Goal: Task Accomplishment & Management: Manage account settings

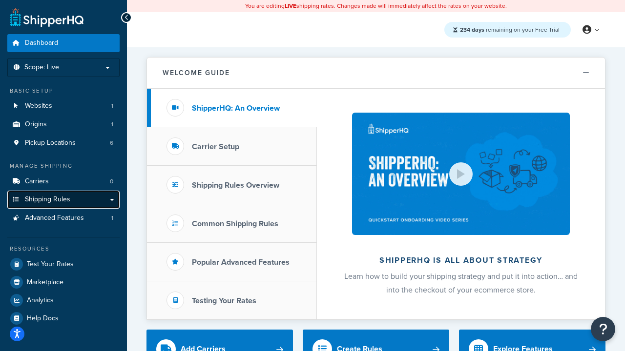
click at [55, 201] on span "Shipping Rules" at bounding box center [47, 200] width 45 height 8
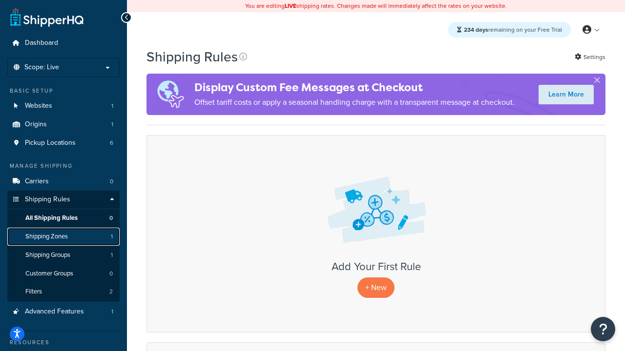
click at [53, 237] on span "Shipping Zones" at bounding box center [46, 237] width 42 height 8
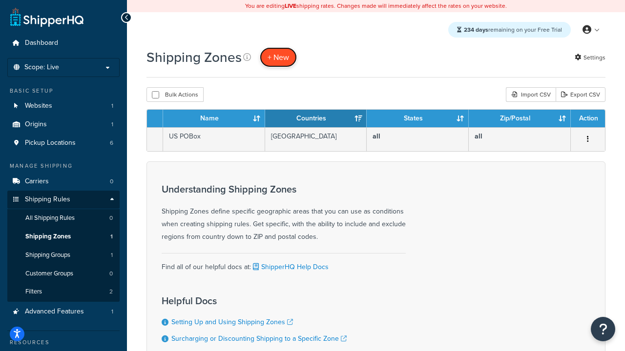
click at [283, 57] on span "+ New" at bounding box center [278, 57] width 21 height 11
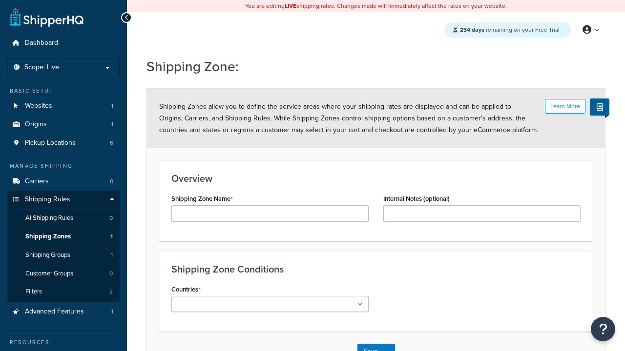
click at [222, 205] on div "Shipping Zone Name" at bounding box center [269, 207] width 197 height 30
click at [221, 213] on input "Shipping Zone Name" at bounding box center [269, 214] width 197 height 17
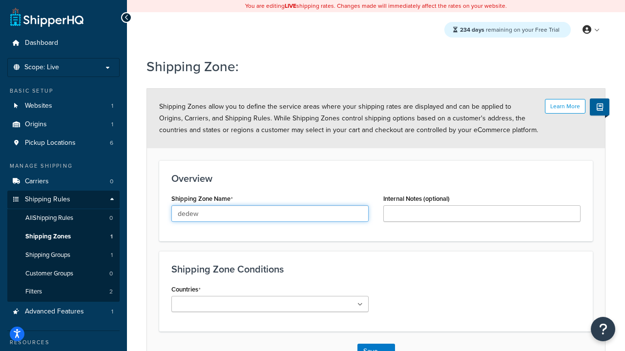
scroll to position [82, 0]
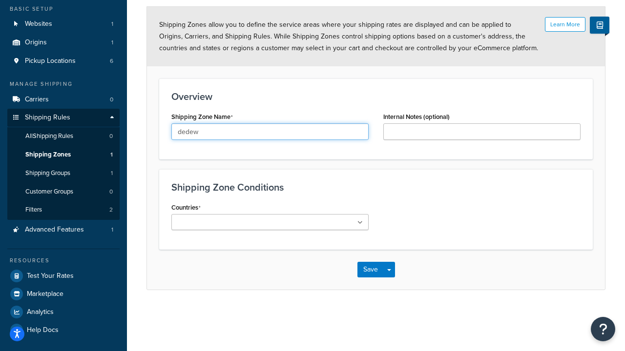
type input "dedew"
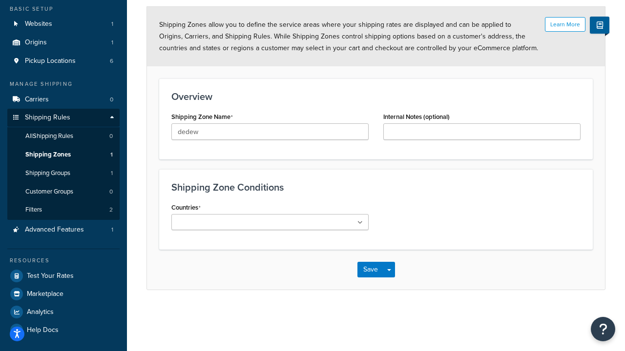
click at [336, 233] on div "Countries All Countries ALL United States USA Afghanistan AFG Albania ALB Alger…" at bounding box center [270, 219] width 212 height 37
click at [328, 225] on ul at bounding box center [269, 222] width 197 height 16
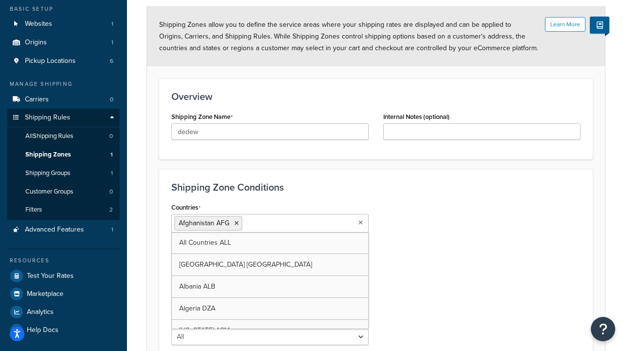
click at [414, 297] on div "Countries Afghanistan AFG All Countries ALL United States USA Albania ALB Alger…" at bounding box center [376, 277] width 424 height 152
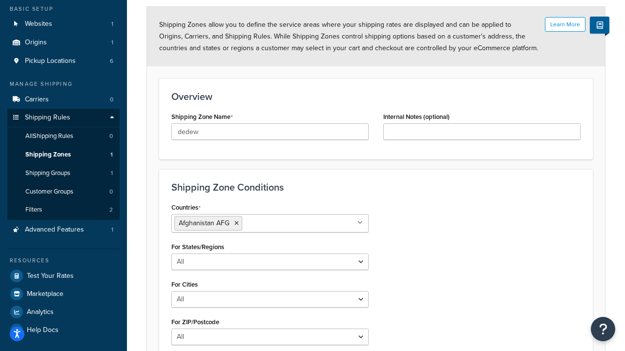
scroll to position [185, 0]
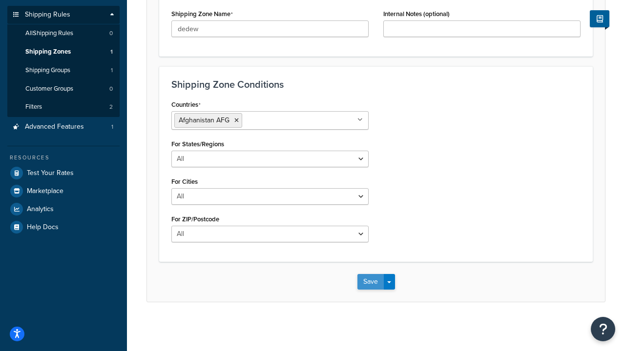
click at [369, 282] on button "Save" at bounding box center [370, 282] width 26 height 16
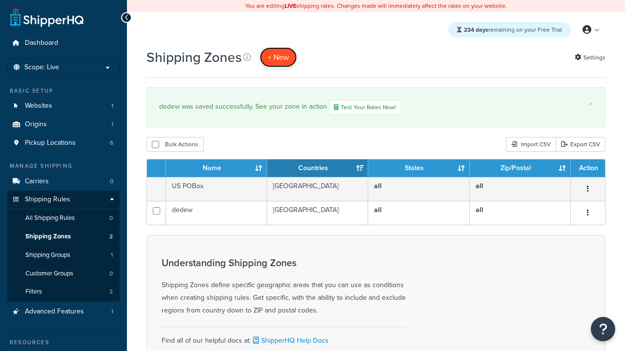
click at [268, 61] on span "+ New" at bounding box center [278, 57] width 21 height 11
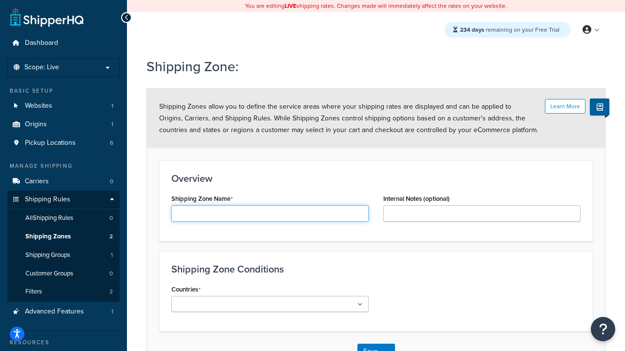
click at [229, 216] on input "Shipping Zone Name" at bounding box center [269, 214] width 197 height 17
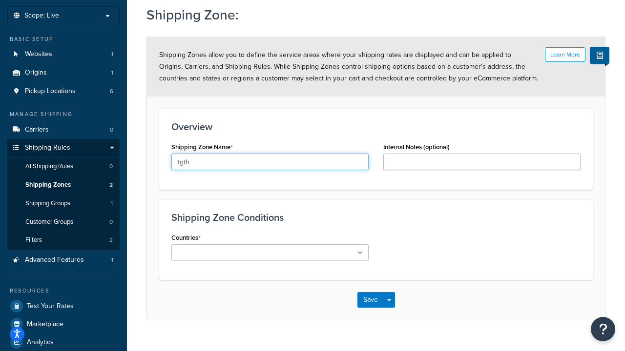
scroll to position [82, 0]
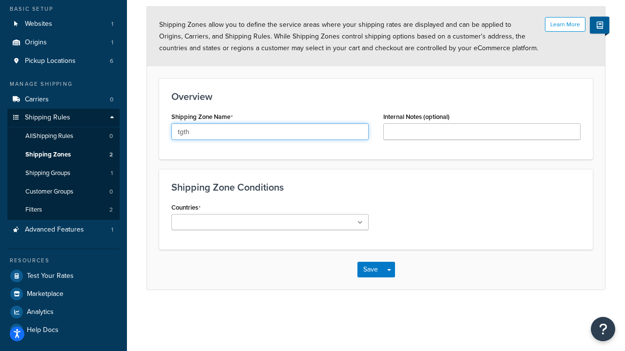
type input "tgth"
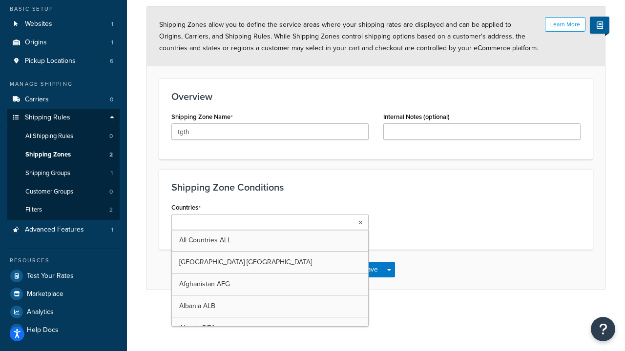
click at [292, 219] on ul at bounding box center [269, 222] width 197 height 16
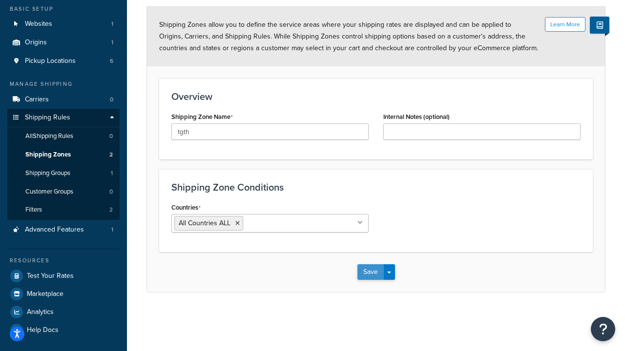
click at [379, 276] on button "Save" at bounding box center [370, 273] width 26 height 16
